Goal: Task Accomplishment & Management: Manage account settings

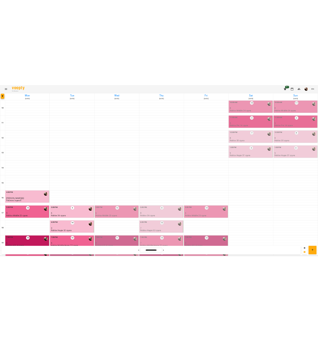
scroll to position [102, 0]
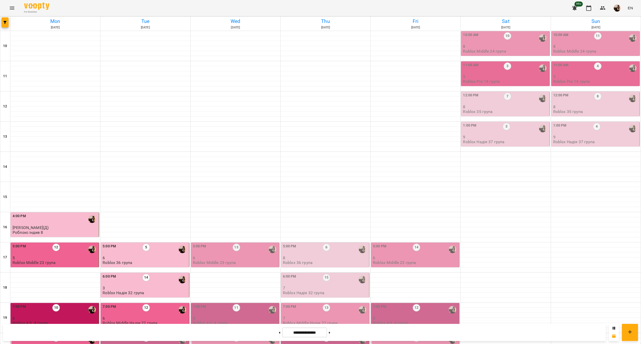
click at [134, 343] on p "7" at bounding box center [145, 348] width 85 height 4
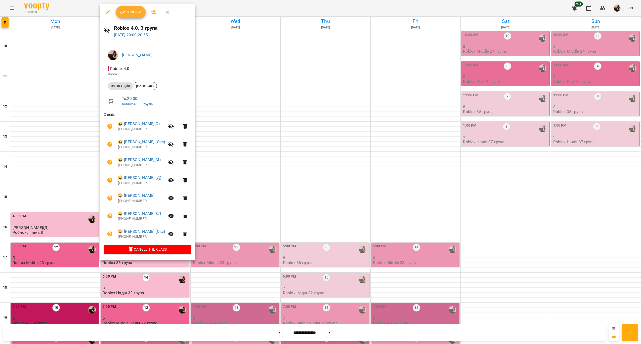
click at [126, 14] on span "Confirm" at bounding box center [131, 12] width 22 height 6
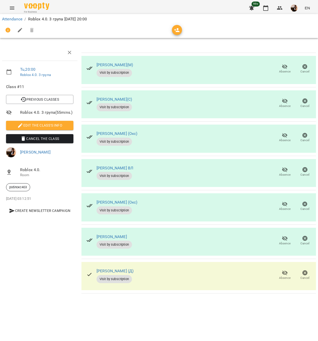
click at [287, 204] on icon "button" at bounding box center [285, 204] width 6 height 5
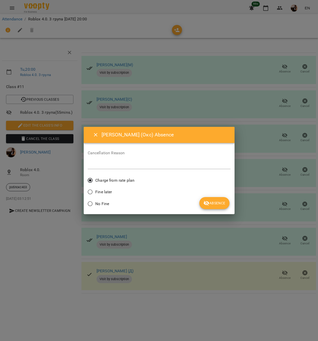
click at [206, 202] on icon "submit" at bounding box center [206, 203] width 6 height 6
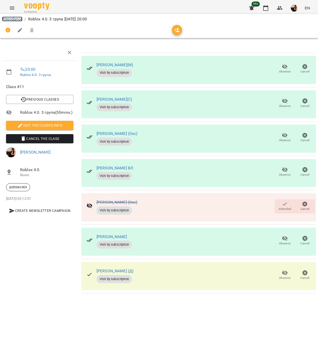
click at [16, 18] on link "Attendance" at bounding box center [12, 19] width 20 height 5
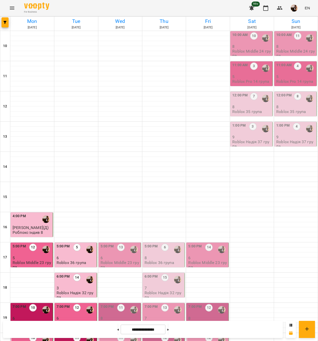
scroll to position [105, 0]
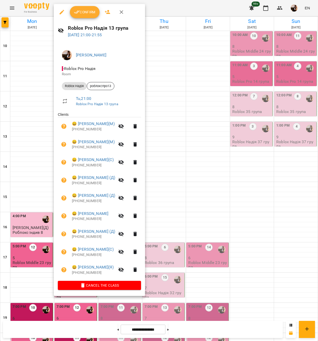
click at [212, 240] on div at bounding box center [159, 170] width 318 height 341
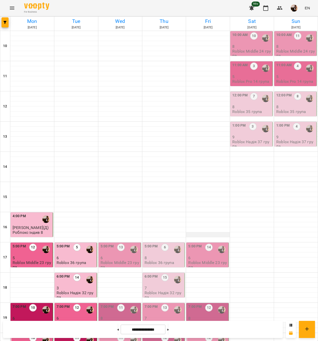
scroll to position [30, 0]
click at [260, 62] on div at bounding box center [266, 68] width 12 height 12
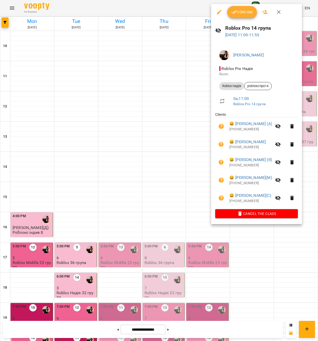
click at [187, 277] on div at bounding box center [159, 170] width 318 height 341
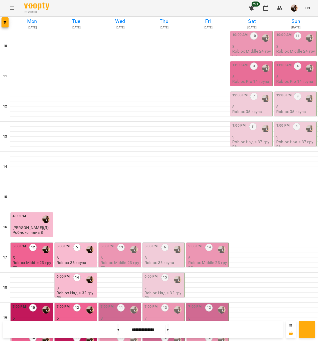
scroll to position [105, 0]
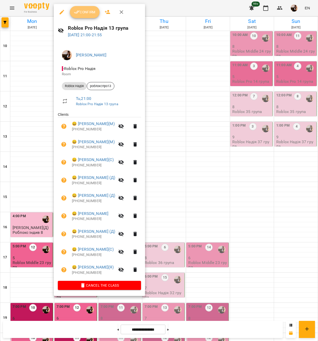
click at [87, 15] on button "Confirm" at bounding box center [85, 12] width 30 height 12
